Goal: Information Seeking & Learning: Learn about a topic

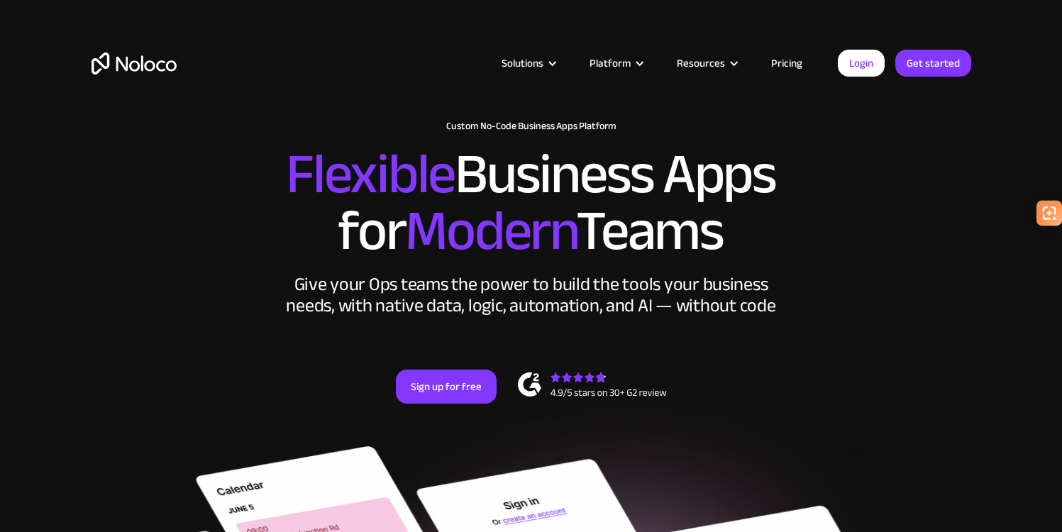
click at [795, 62] on link "Pricing" at bounding box center [786, 63] width 67 height 18
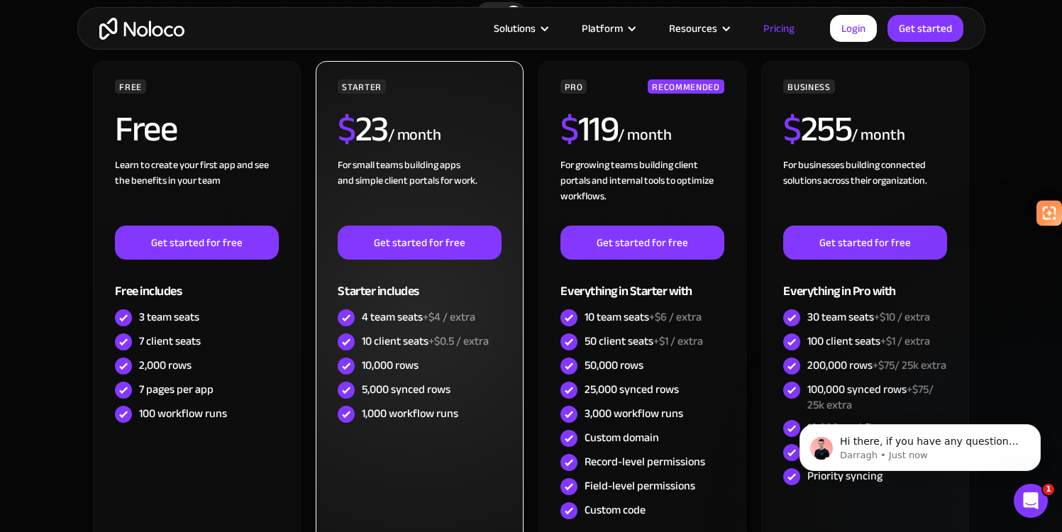
scroll to position [412, 0]
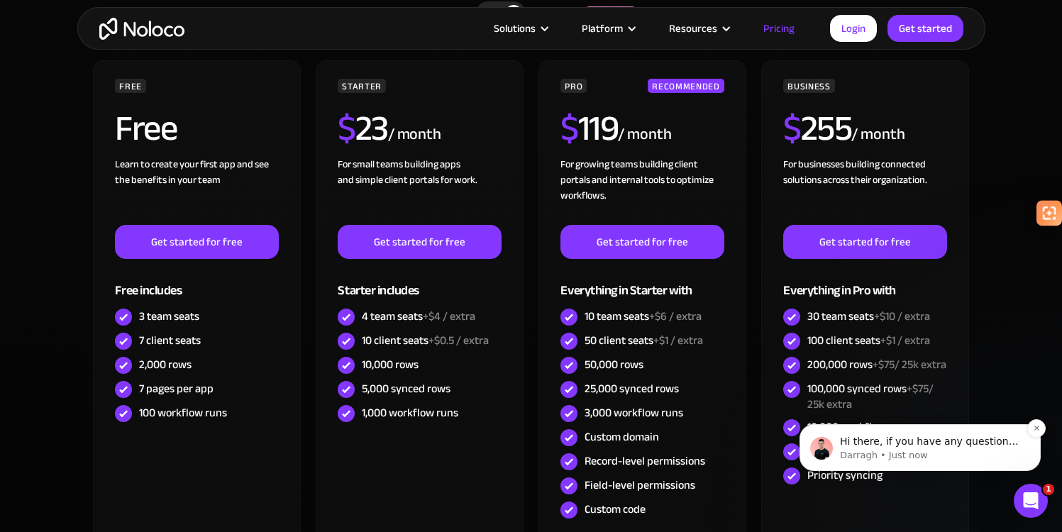
click at [861, 446] on p "Hi there, if you have any questions about our pricing, just let us know! Darragh" at bounding box center [931, 442] width 183 height 14
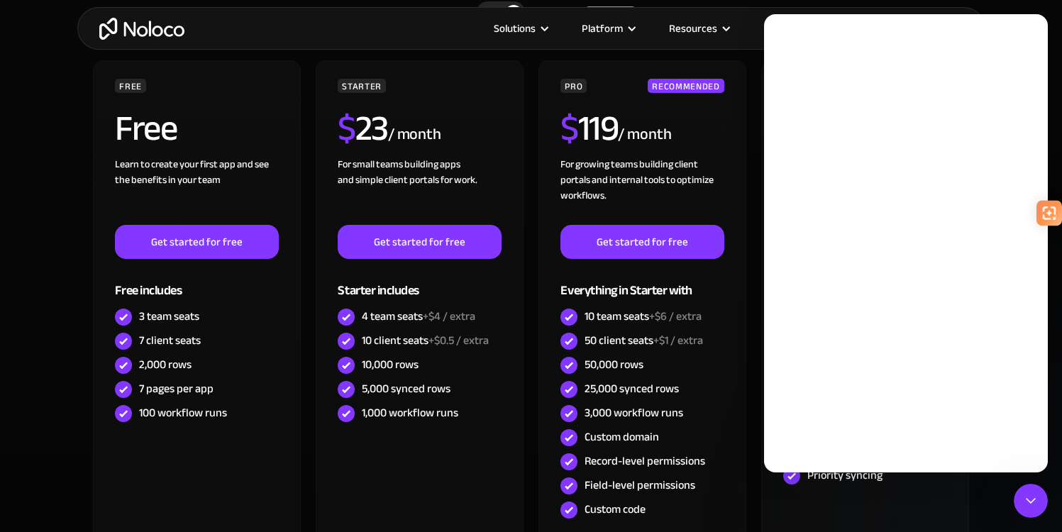
scroll to position [0, 0]
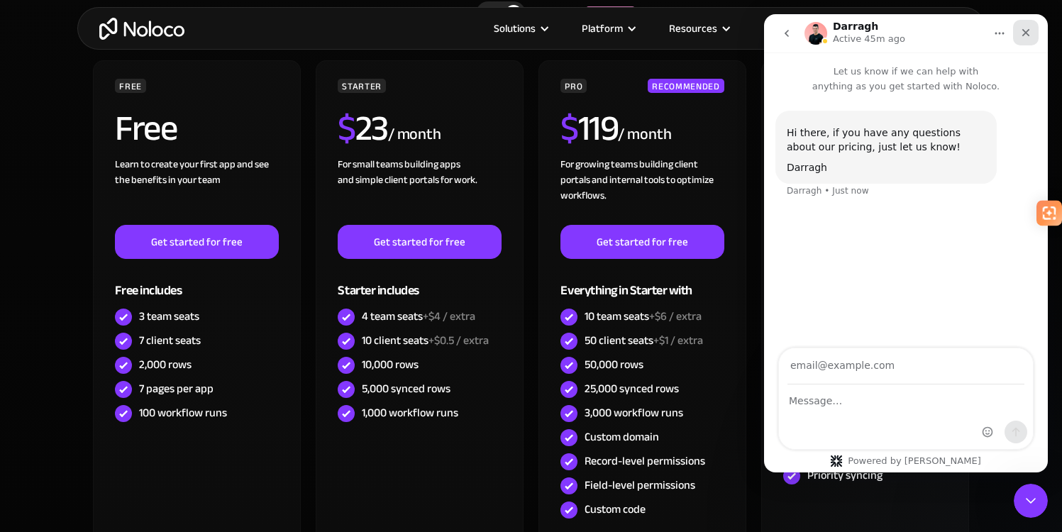
click at [1022, 33] on icon "Close" at bounding box center [1025, 32] width 11 height 11
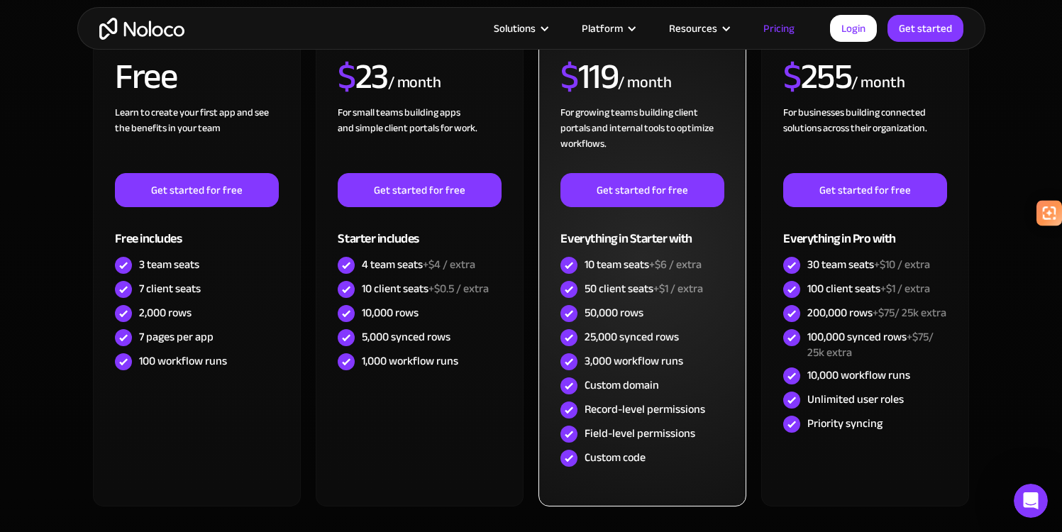
scroll to position [413, 0]
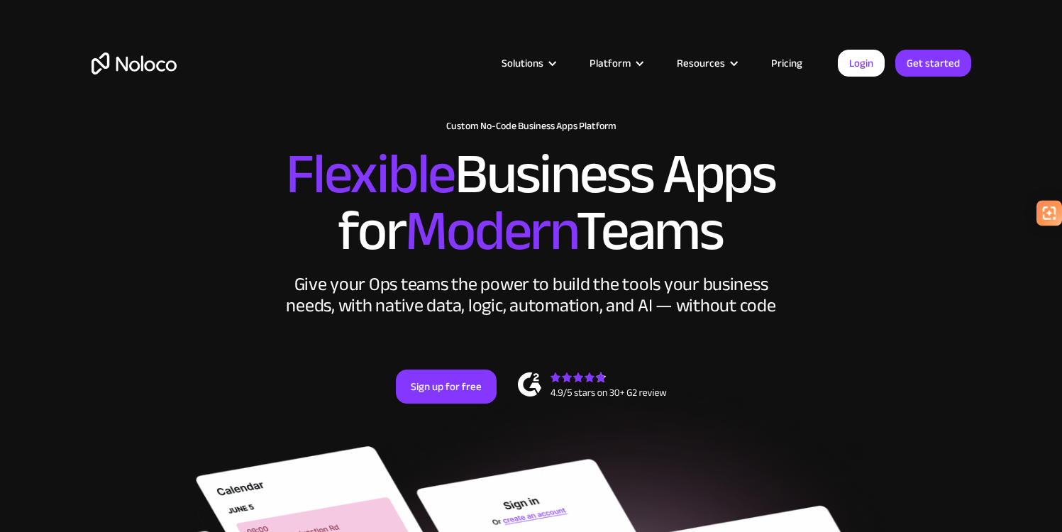
click at [790, 60] on link "Pricing" at bounding box center [786, 63] width 67 height 18
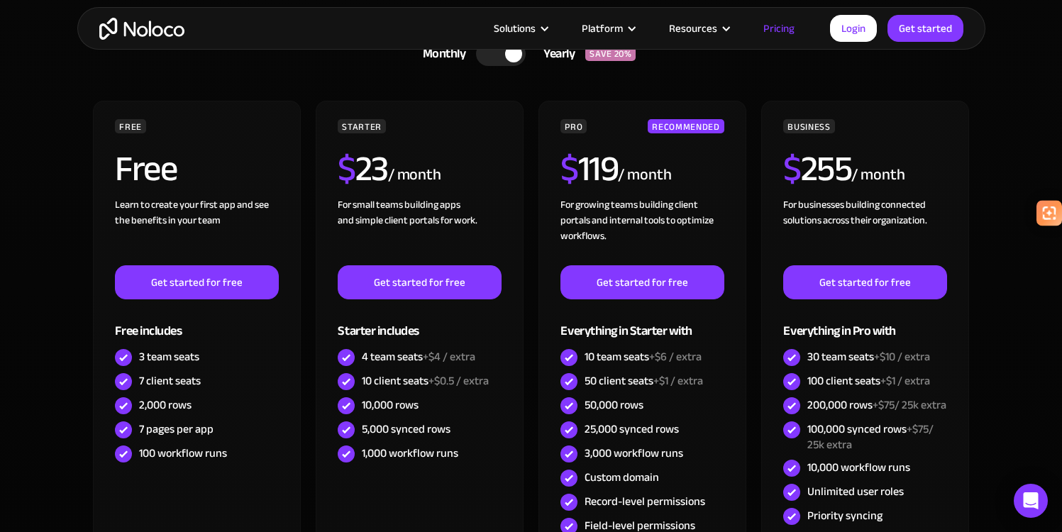
scroll to position [373, 0]
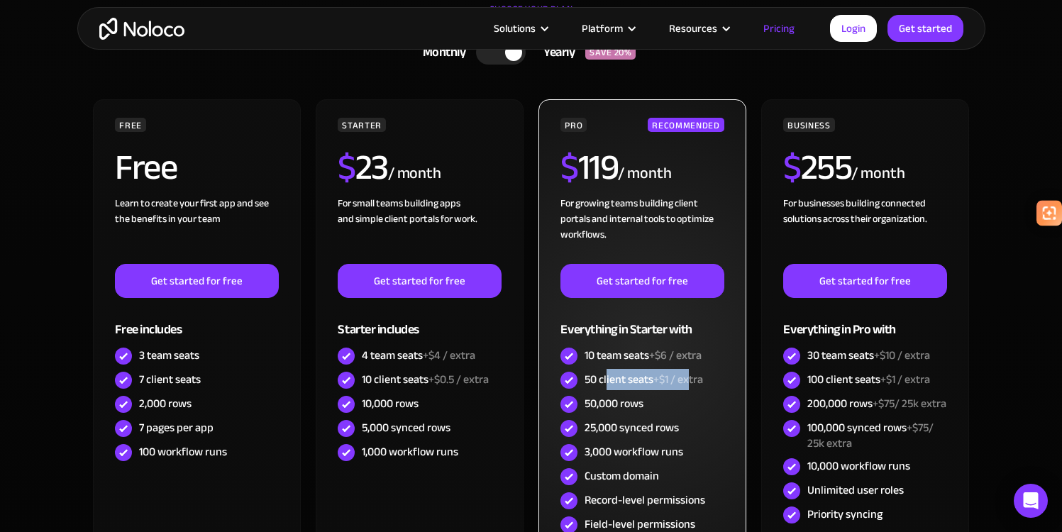
drag, startPoint x: 692, startPoint y: 379, endPoint x: 607, endPoint y: 377, distance: 85.1
click at [607, 377] on div "50 client seats +$1 / extra" at bounding box center [644, 380] width 118 height 16
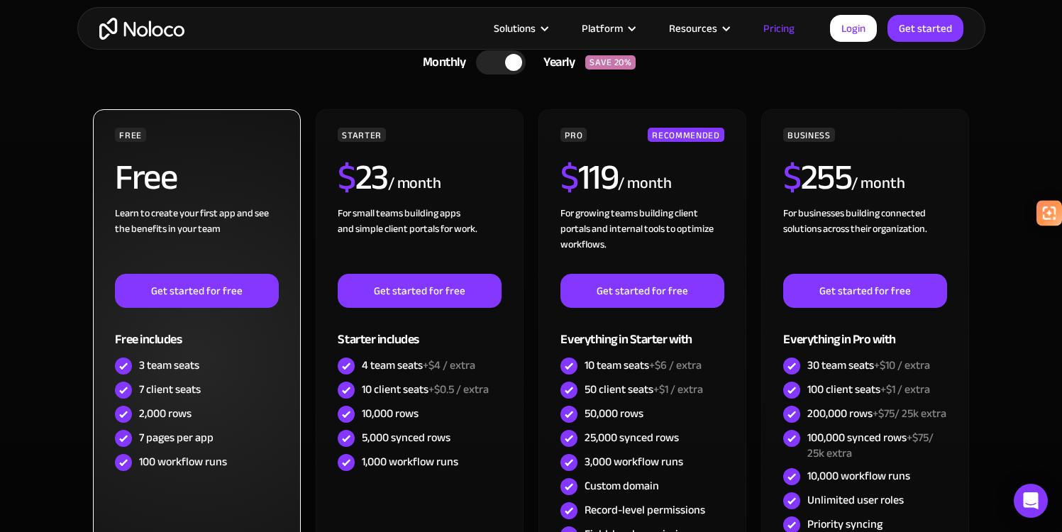
scroll to position [326, 0]
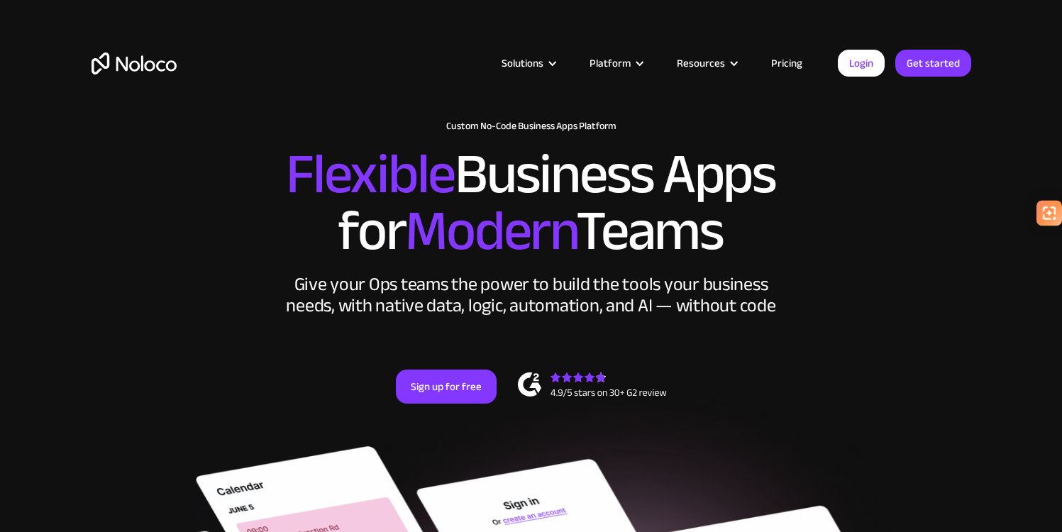
click at [798, 57] on link "Pricing" at bounding box center [786, 63] width 67 height 18
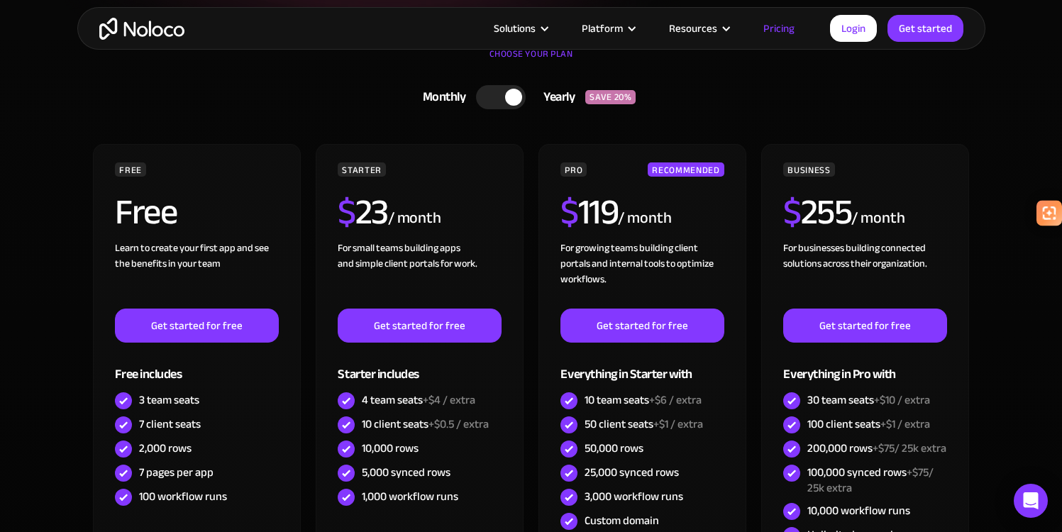
scroll to position [334, 0]
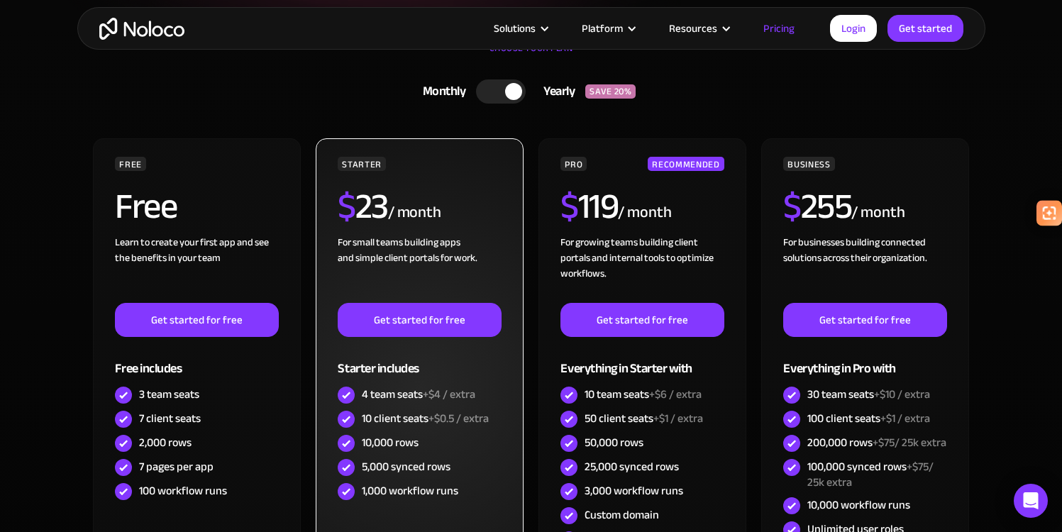
click at [395, 421] on div "10 client seats +$0.5 / extra" at bounding box center [425, 419] width 127 height 16
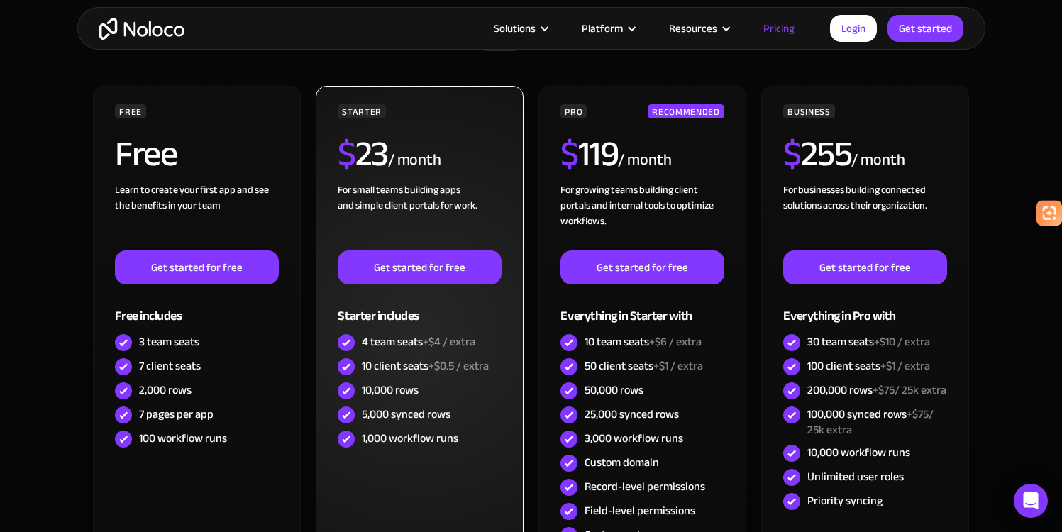
scroll to position [371, 0]
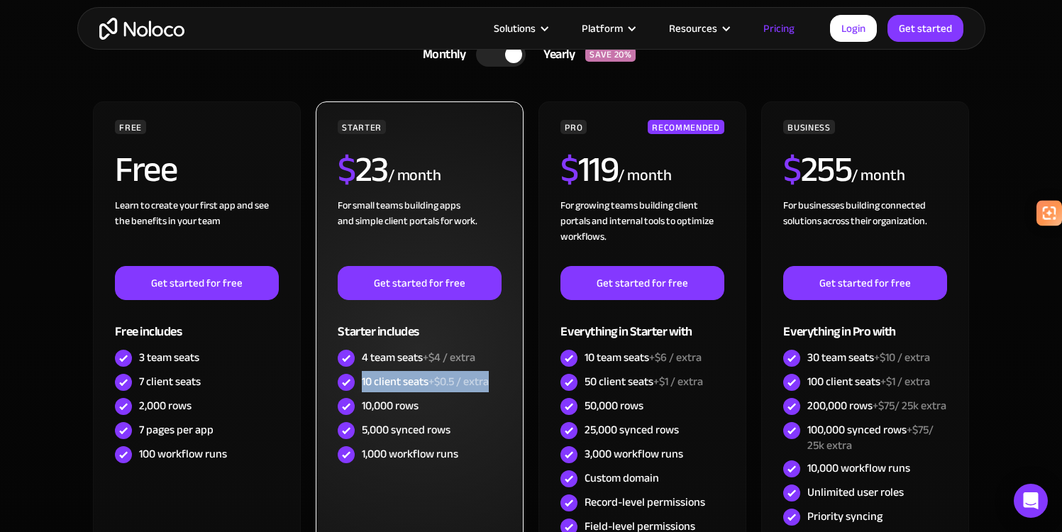
drag, startPoint x: 363, startPoint y: 377, endPoint x: 502, endPoint y: 379, distance: 138.4
click at [502, 379] on div "STARTER $ 23 / month For small teams building apps and simple client portals fo…" at bounding box center [419, 350] width 207 height 498
